Goal: Find specific page/section: Find specific page/section

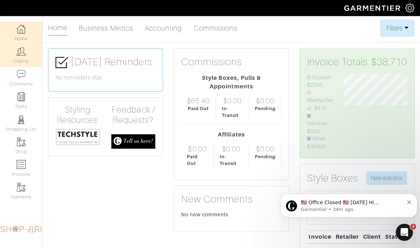
click at [23, 60] on link "Clients" at bounding box center [21, 55] width 42 height 22
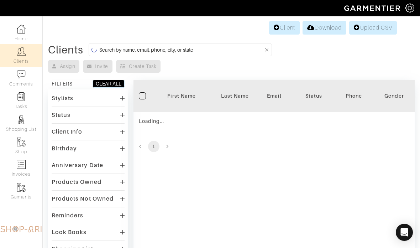
click at [122, 50] on input at bounding box center [181, 49] width 164 height 9
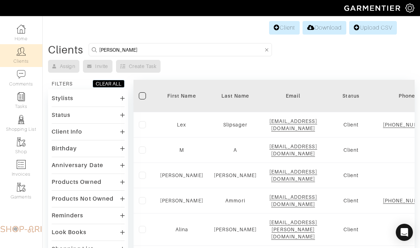
type input "Tyler Rhodes"
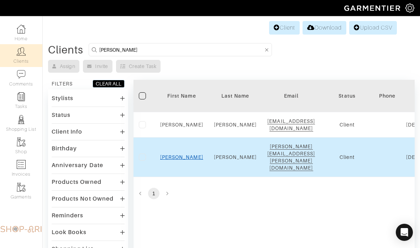
click at [182, 154] on link "Tyler" at bounding box center [181, 157] width 43 height 6
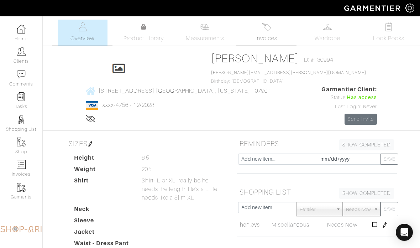
click at [264, 31] on img at bounding box center [266, 26] width 9 height 9
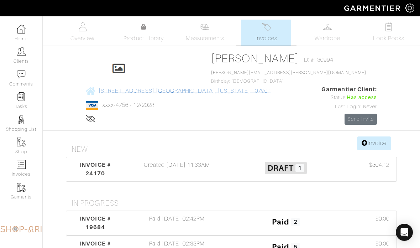
click at [271, 87] on span "[STREET_ADDRESS] [GEOGRAPHIC_DATA], [US_STATE] - 07901" at bounding box center [185, 90] width 173 height 6
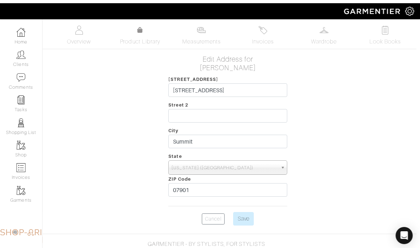
scroll to position [0, 5]
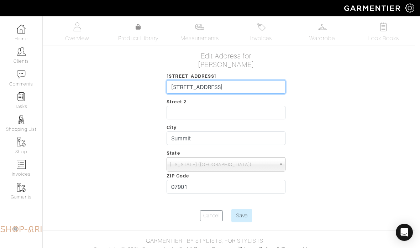
click at [224, 88] on input "[STREET_ADDRESS]" at bounding box center [225, 87] width 118 height 14
click at [225, 85] on input "77 Hillcrest Ave" at bounding box center [225, 87] width 118 height 14
click at [81, 30] on img at bounding box center [77, 26] width 9 height 9
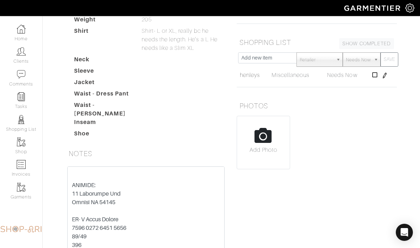
scroll to position [83, 0]
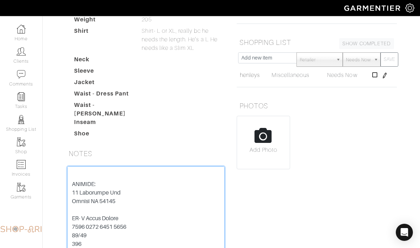
click at [79, 189] on textarea at bounding box center [145, 211] width 157 height 90
click at [79, 185] on textarea at bounding box center [145, 211] width 157 height 90
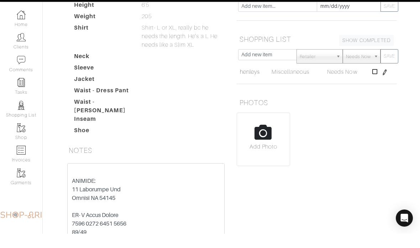
scroll to position [156, 0]
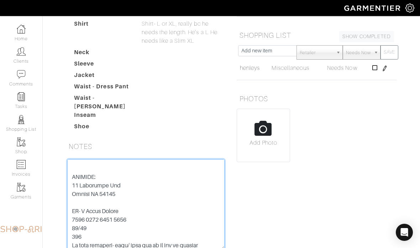
click at [75, 196] on textarea at bounding box center [145, 204] width 157 height 90
click at [78, 196] on textarea at bounding box center [145, 204] width 157 height 90
